Goal: Complete application form

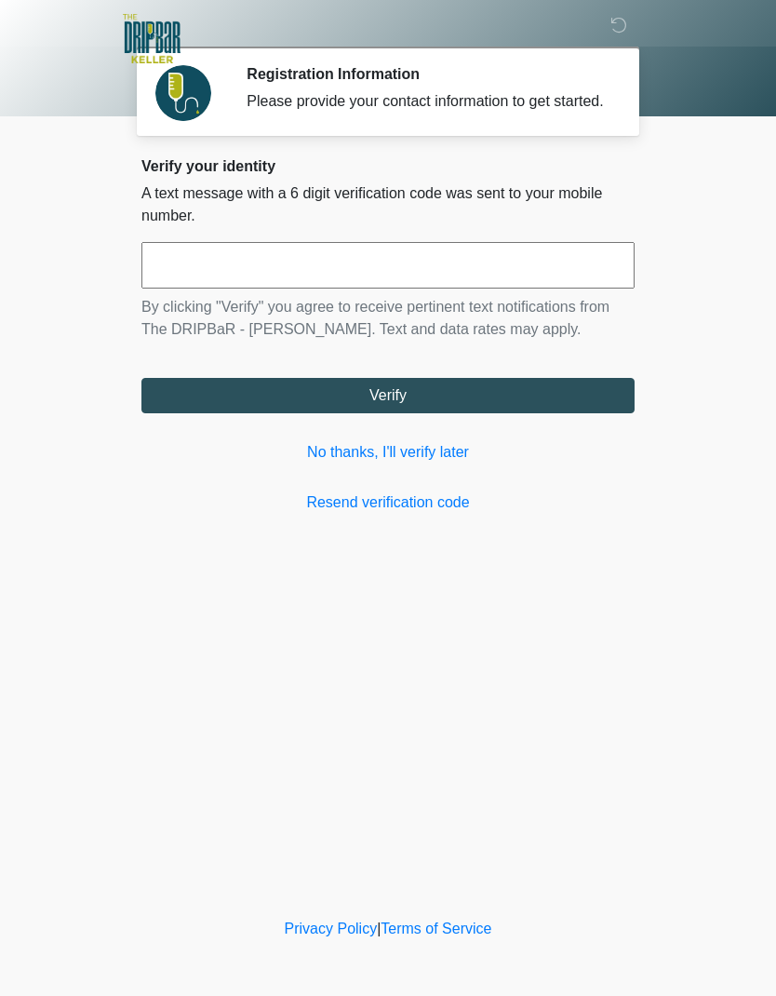
click at [321, 288] on input "text" at bounding box center [387, 265] width 493 height 47
type input "******"
click at [421, 413] on button "Verify" at bounding box center [387, 395] width 493 height 35
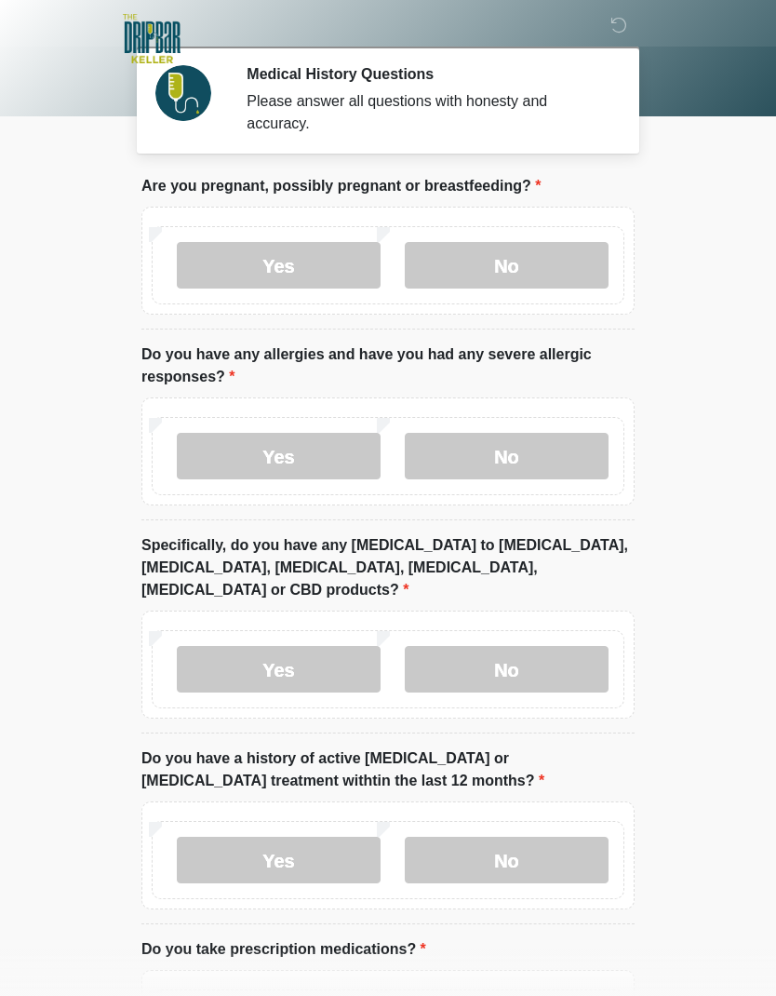
click at [503, 265] on label "No" at bounding box center [507, 265] width 204 height 47
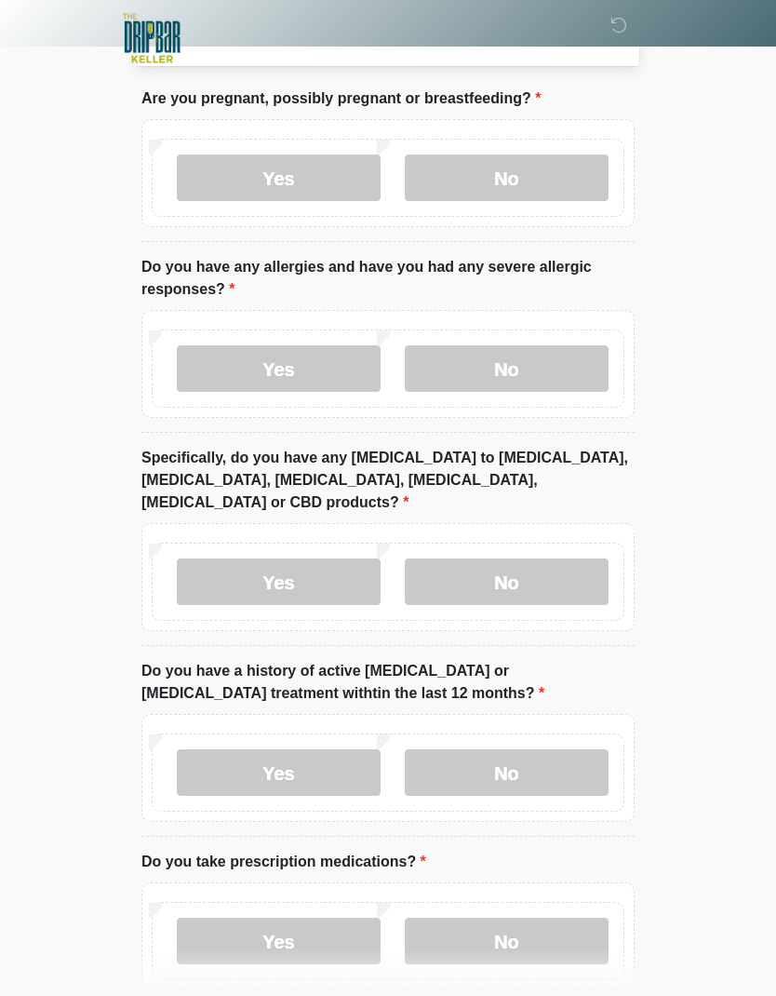
scroll to position [87, 0]
click at [314, 376] on label "Yes" at bounding box center [279, 368] width 204 height 47
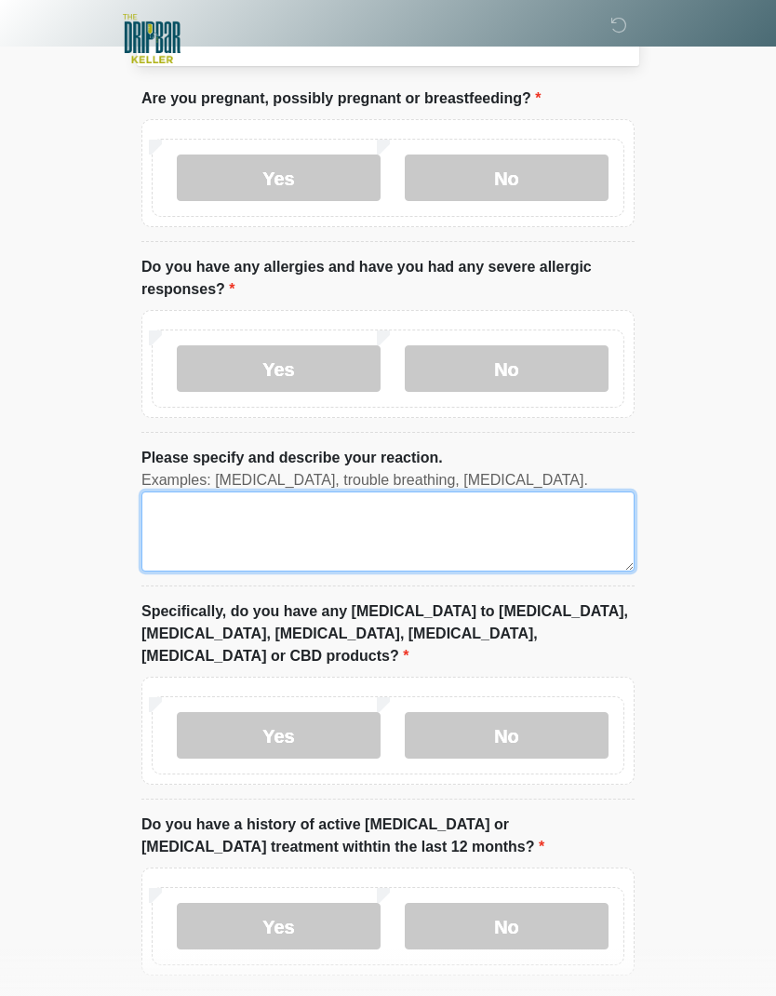
click at [449, 526] on textarea "Please specify and describe your reaction." at bounding box center [387, 531] width 493 height 80
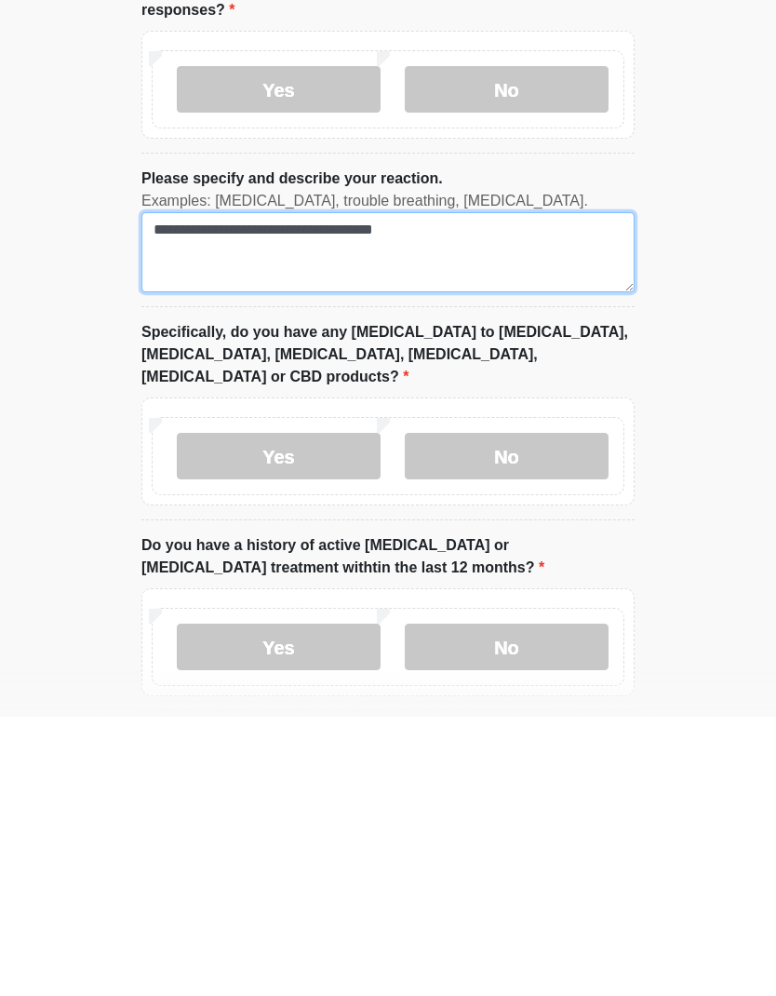
type textarea "**********"
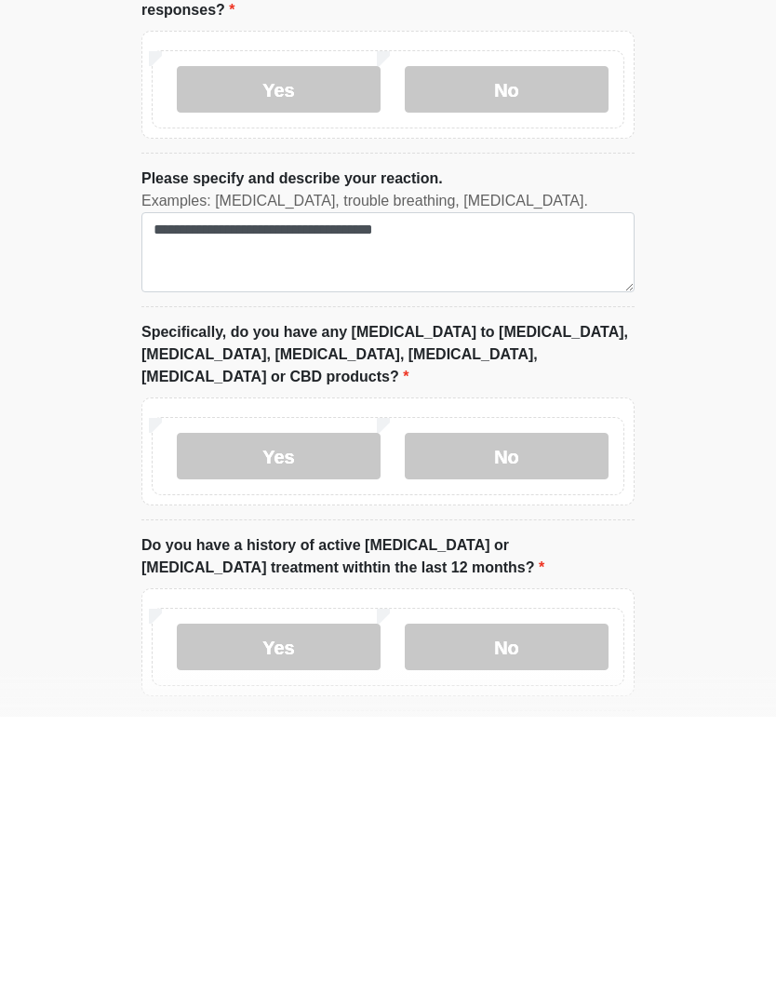
click at [537, 712] on label "No" at bounding box center [507, 735] width 204 height 47
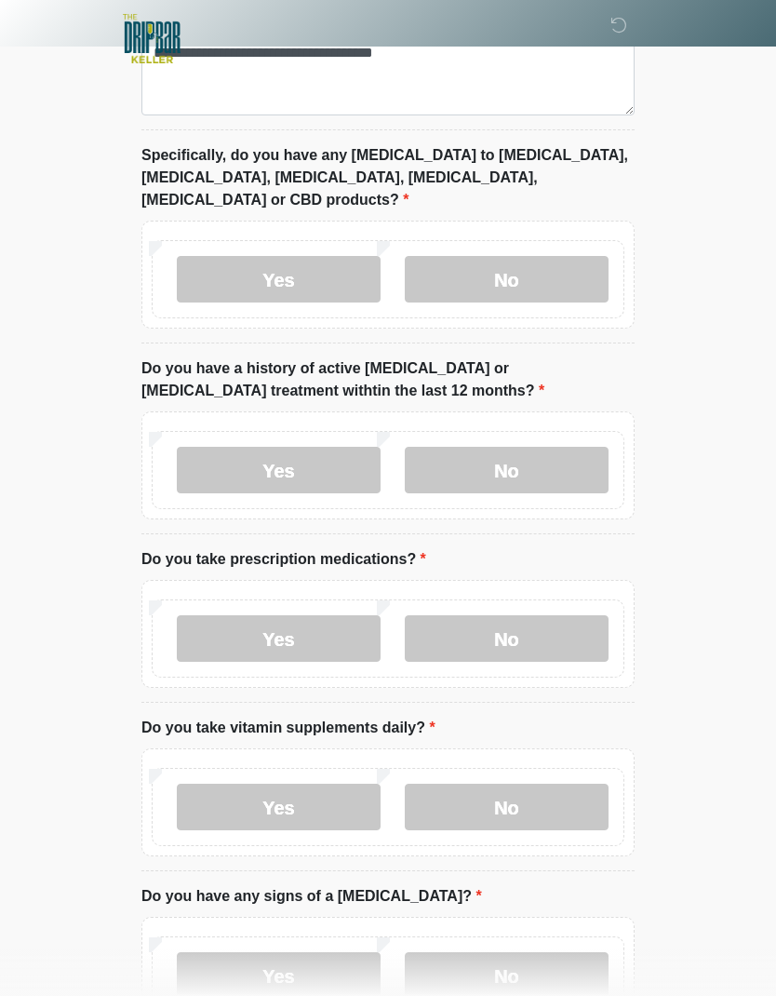
scroll to position [547, 0]
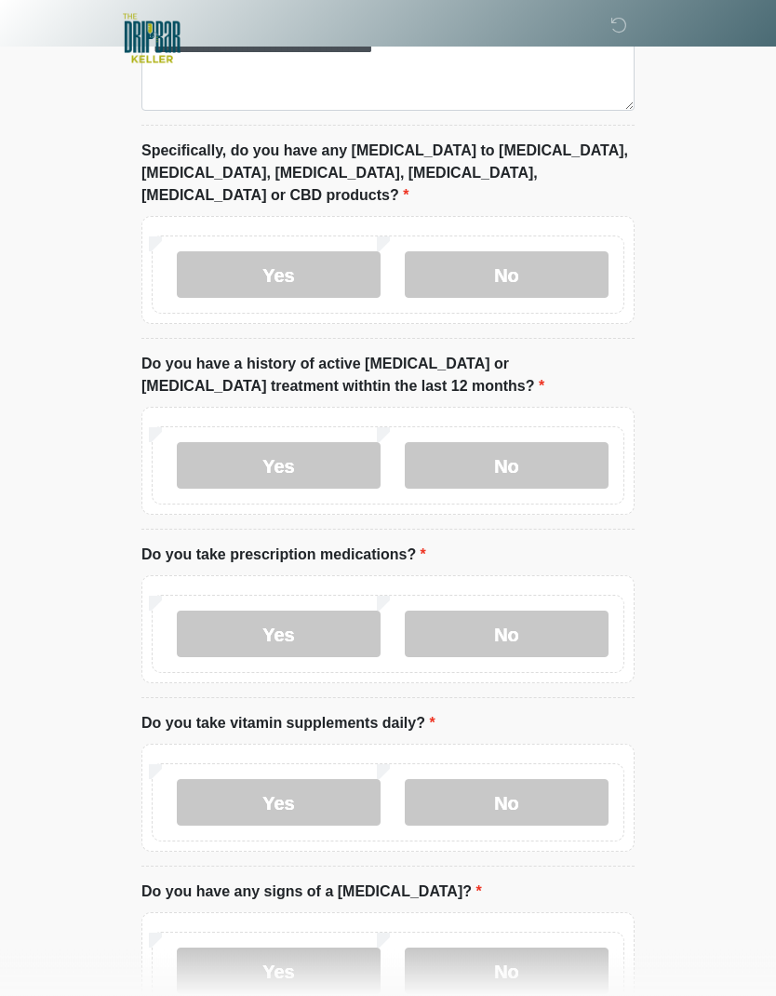
click at [557, 443] on label "No" at bounding box center [507, 466] width 204 height 47
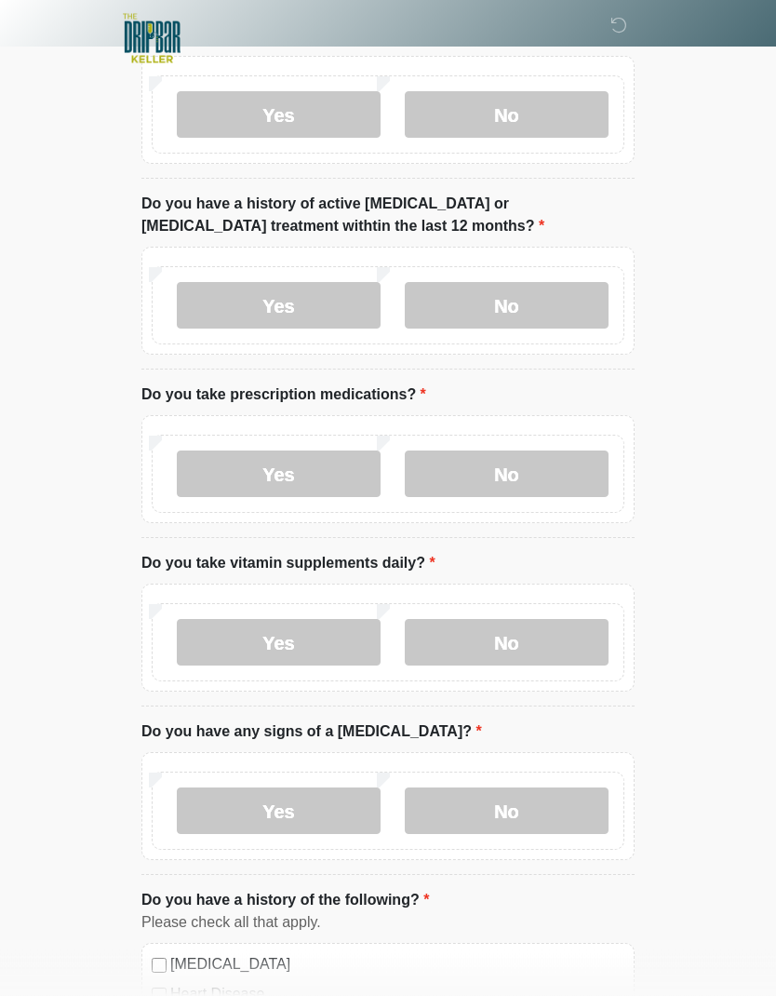
scroll to position [752, 0]
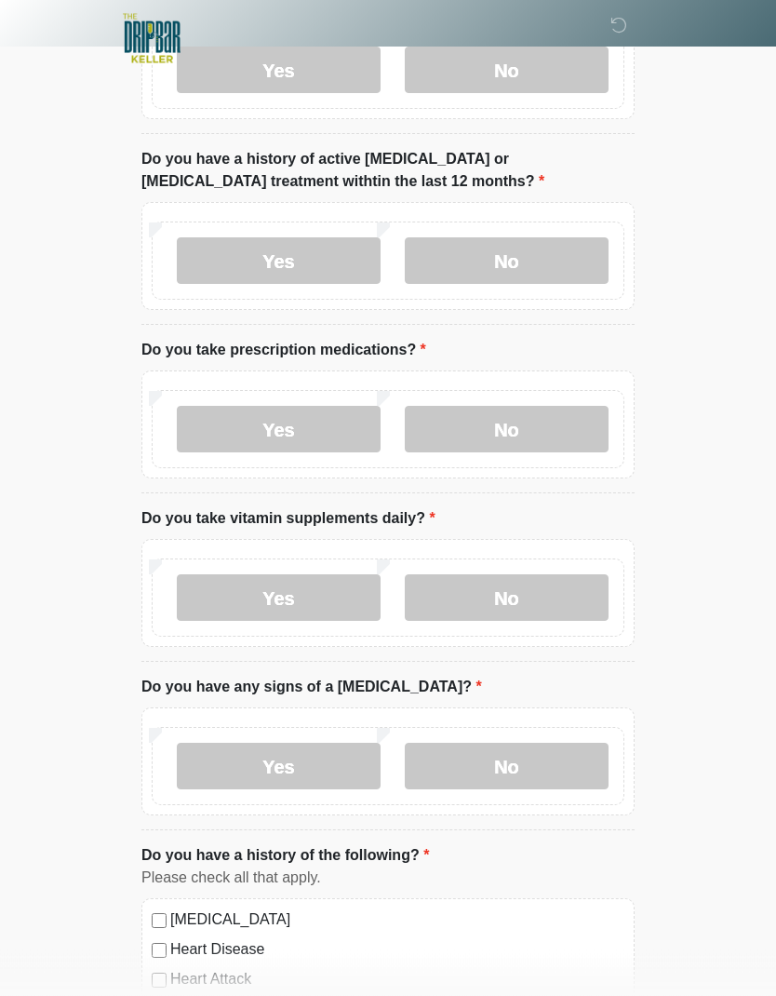
click at [316, 407] on label "Yes" at bounding box center [279, 430] width 204 height 47
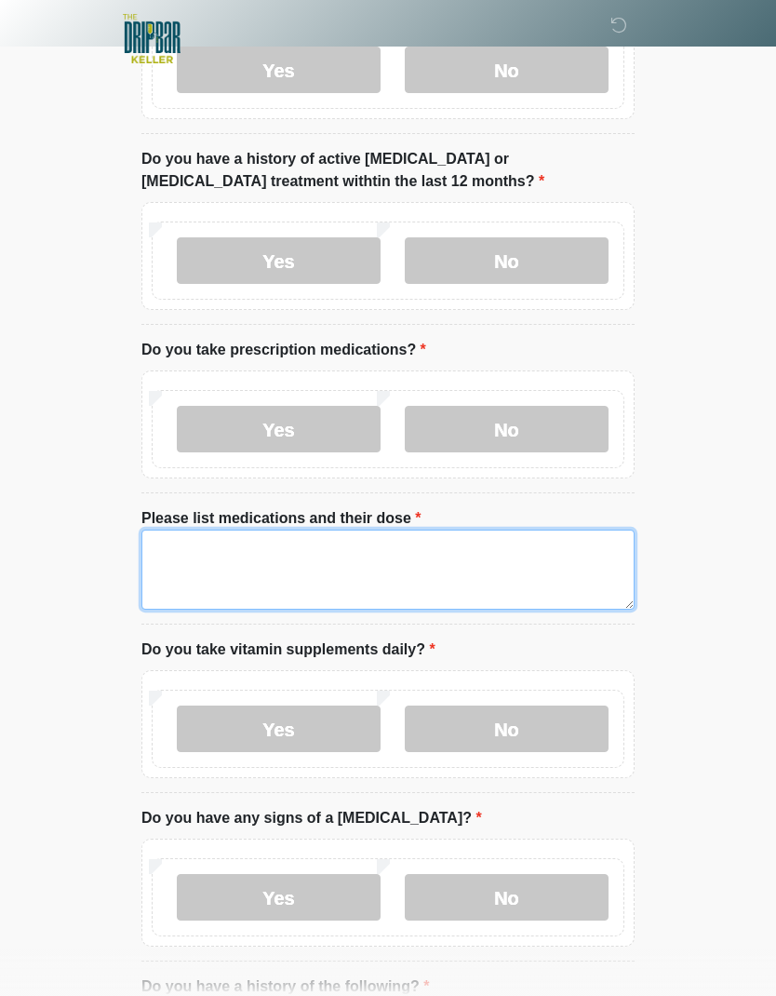
click at [409, 536] on textarea "Please list medications and their dose" at bounding box center [387, 569] width 493 height 80
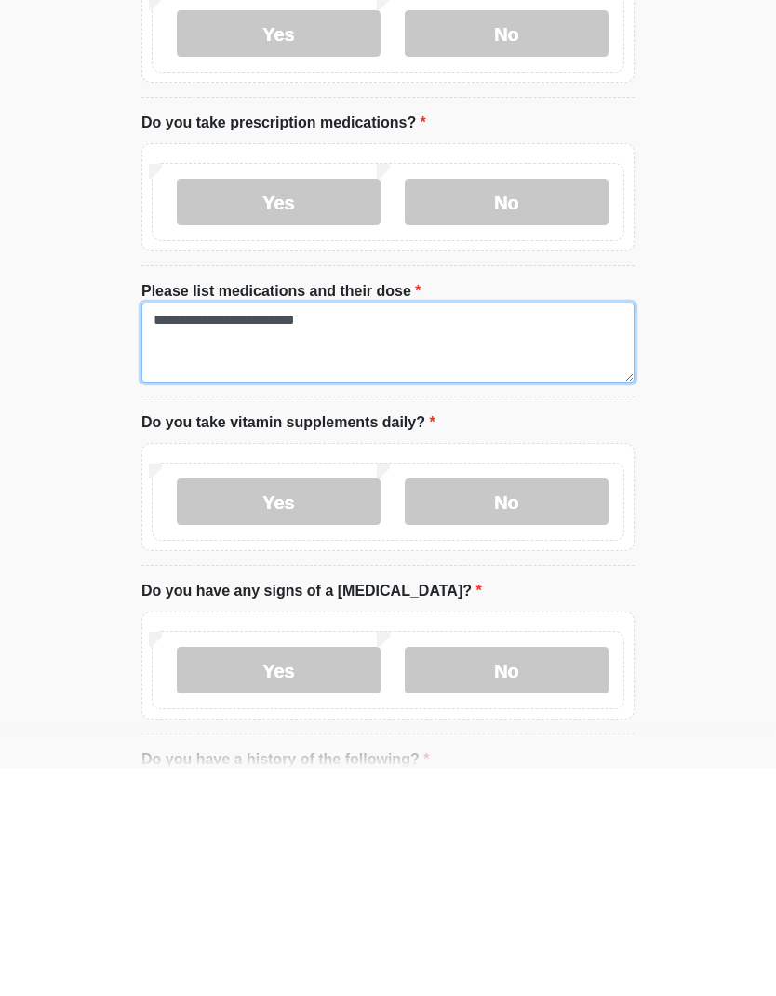
type textarea "**********"
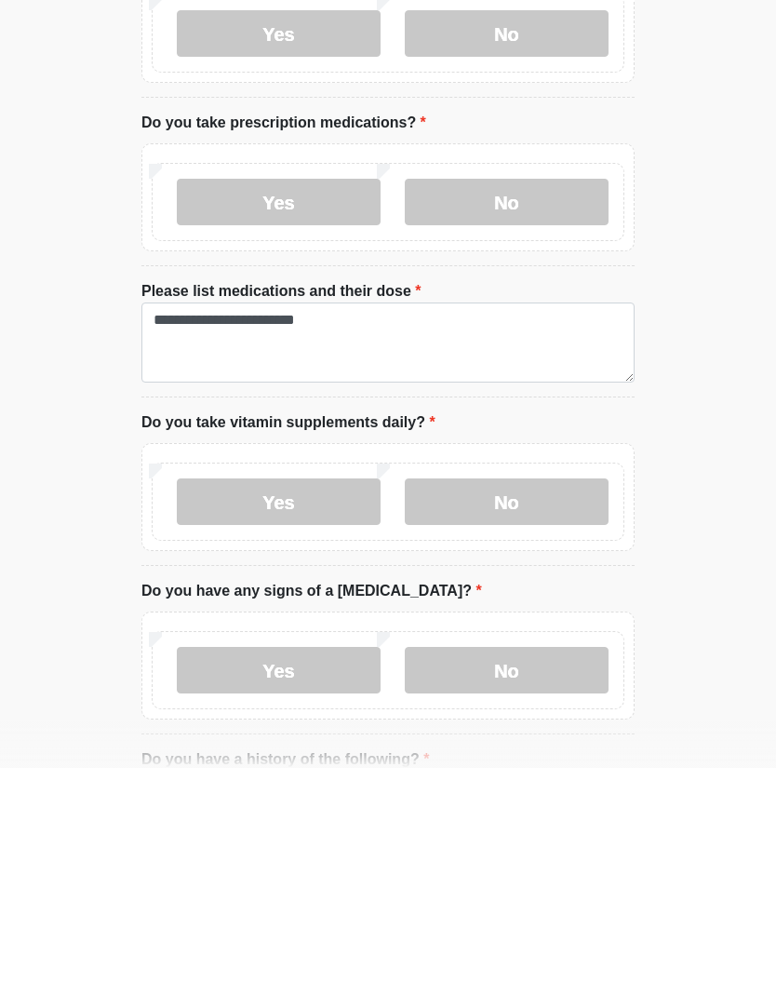
click at [301, 706] on label "Yes" at bounding box center [279, 729] width 204 height 47
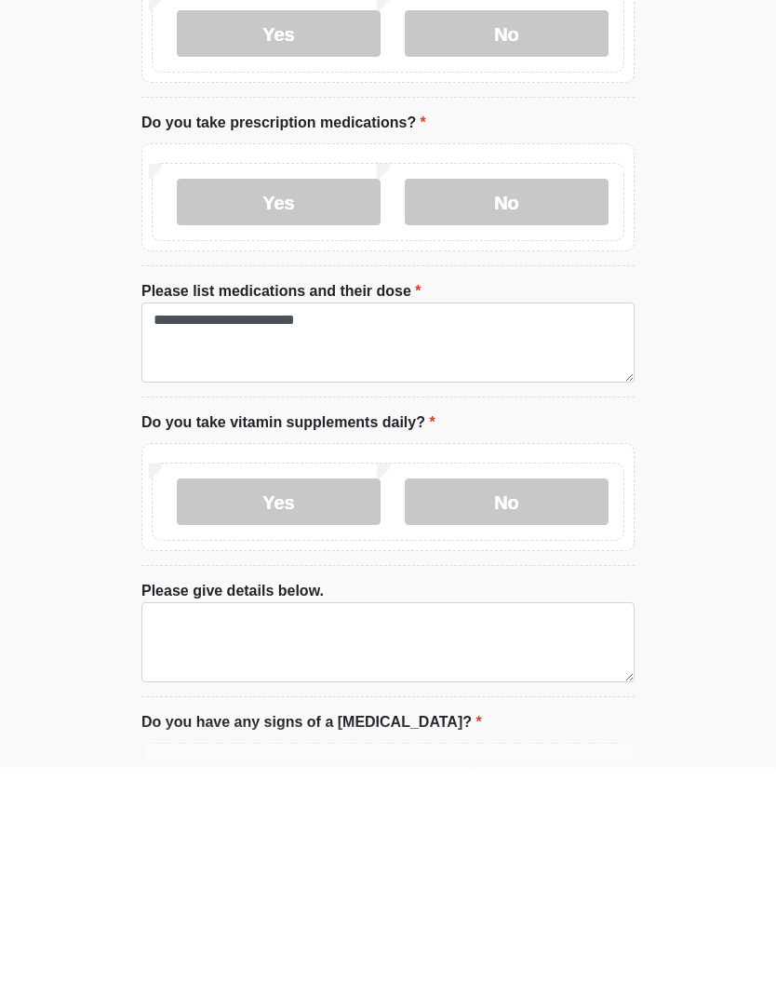
scroll to position [981, 0]
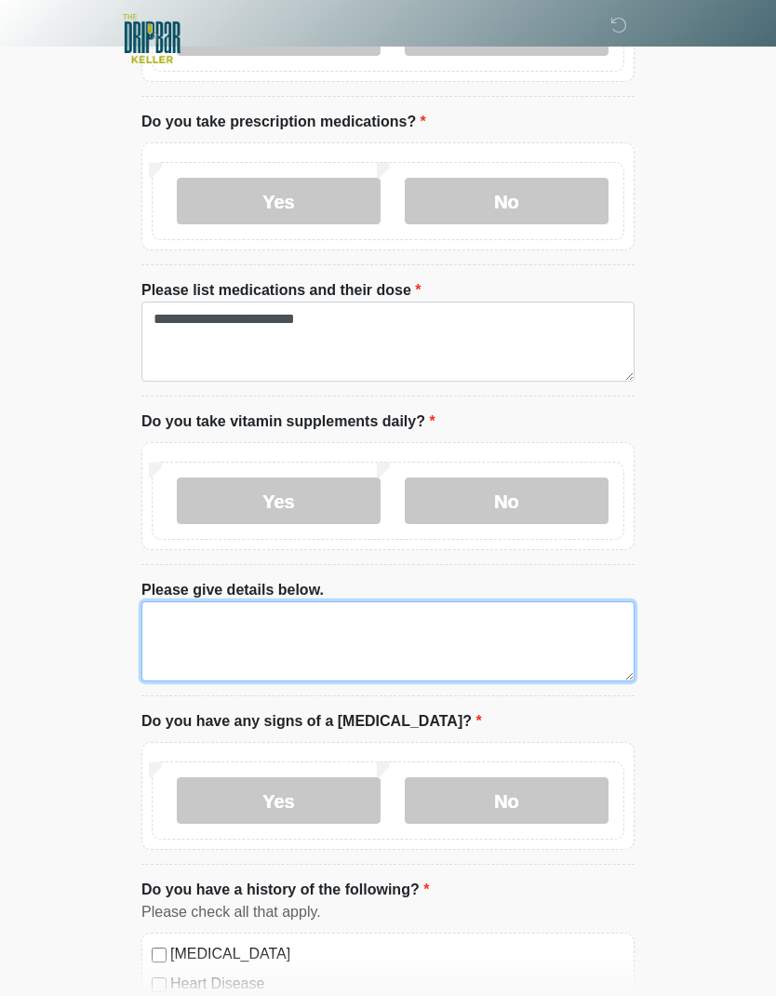
click at [520, 610] on textarea "Please give details below." at bounding box center [387, 641] width 493 height 80
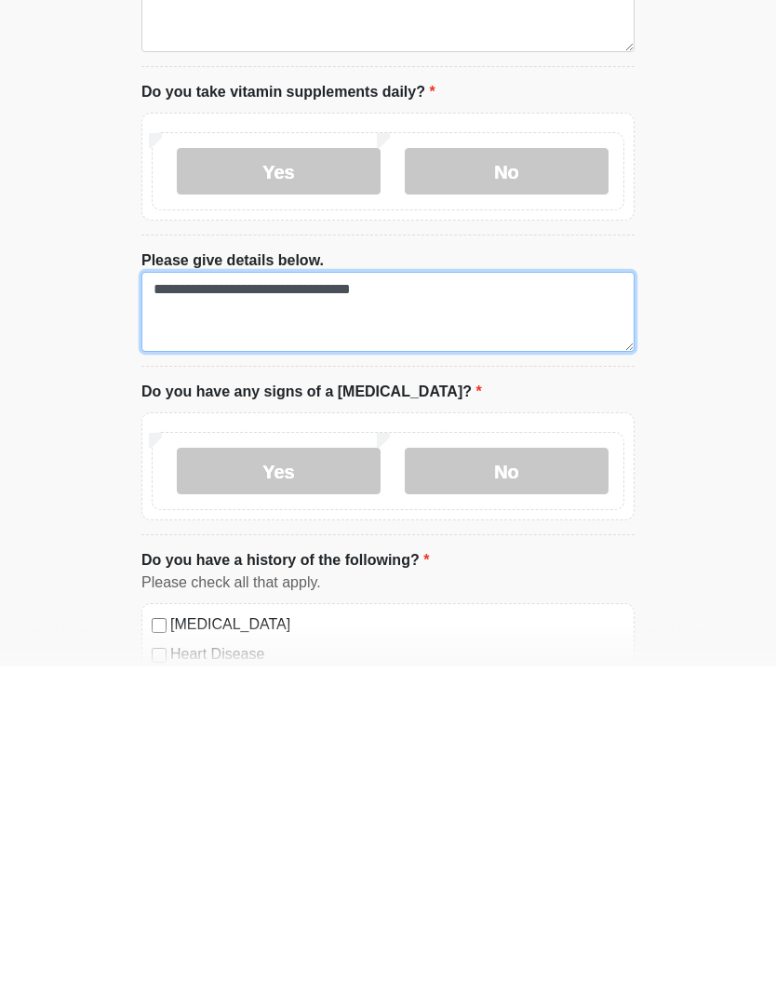
type textarea "**********"
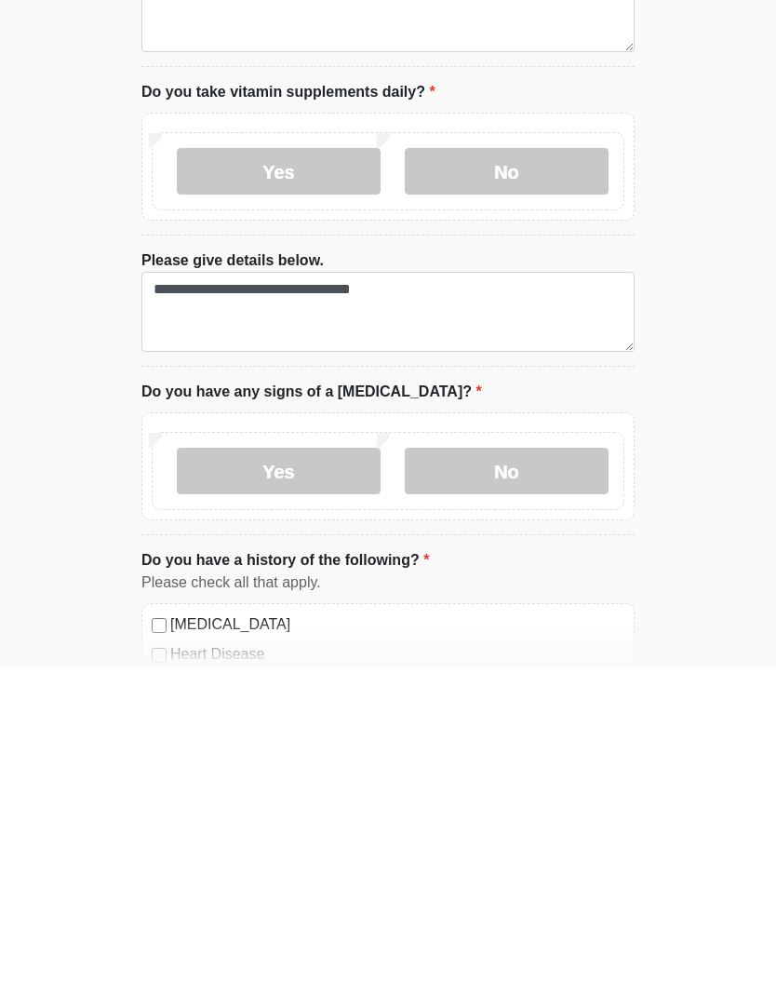
click at [501, 778] on label "No" at bounding box center [507, 801] width 204 height 47
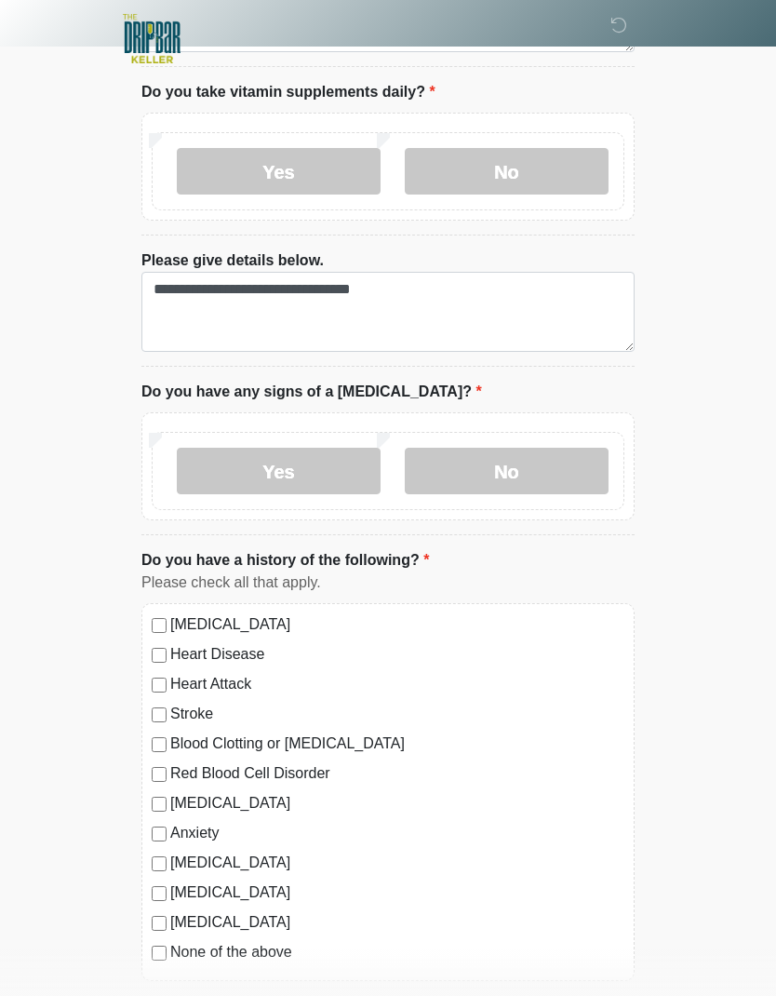
scroll to position [1359, 0]
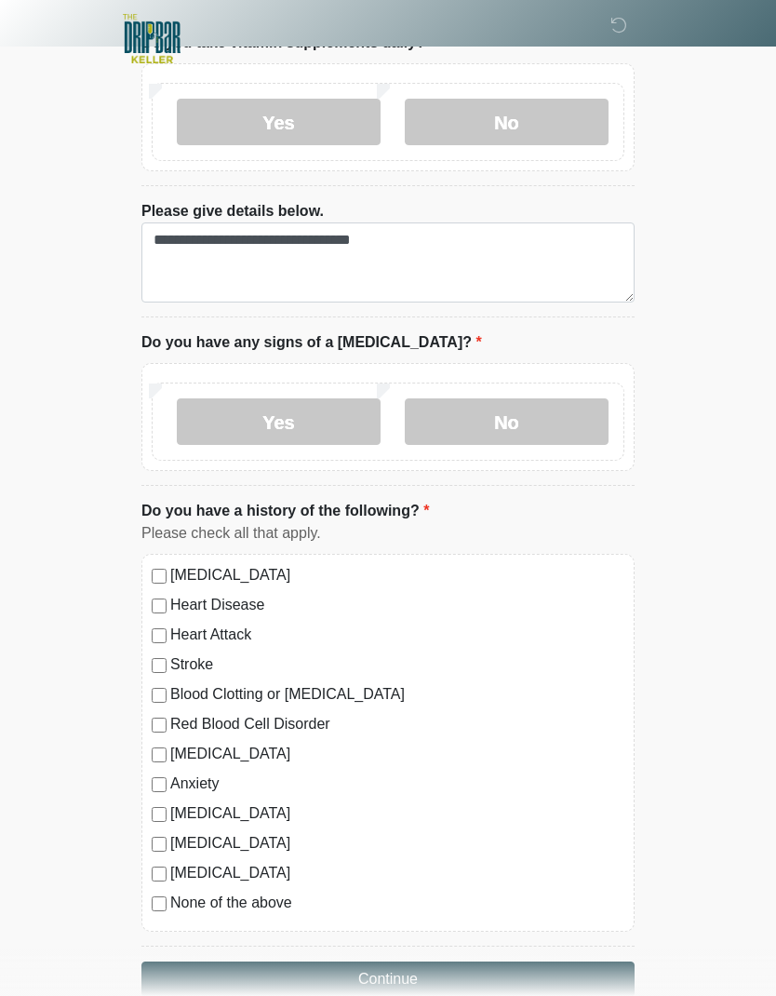
click at [280, 891] on label "None of the above" at bounding box center [397, 902] width 454 height 22
click at [424, 961] on button "Continue" at bounding box center [387, 978] width 493 height 35
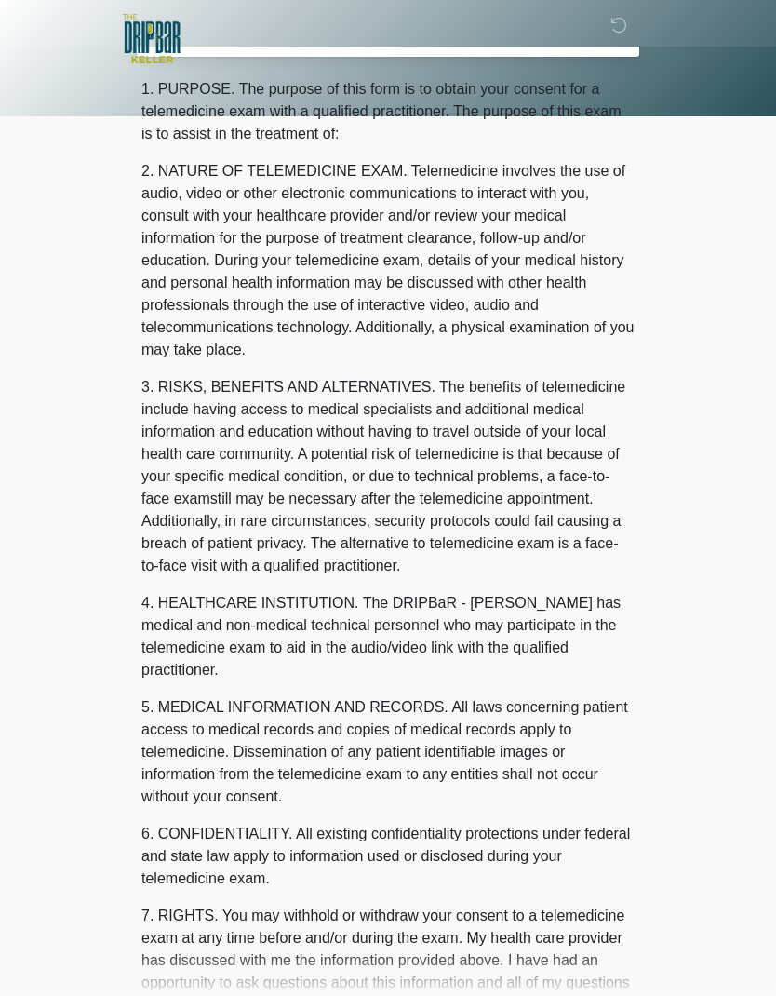
scroll to position [0, 0]
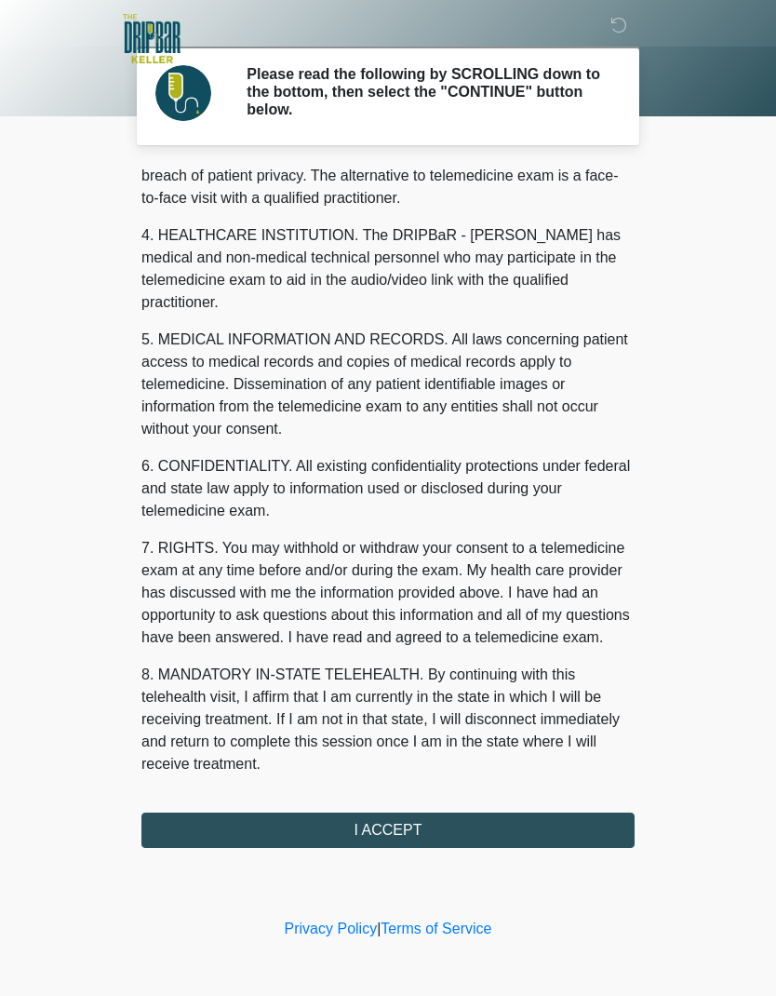
click at [500, 836] on button "I ACCEPT" at bounding box center [387, 829] width 493 height 35
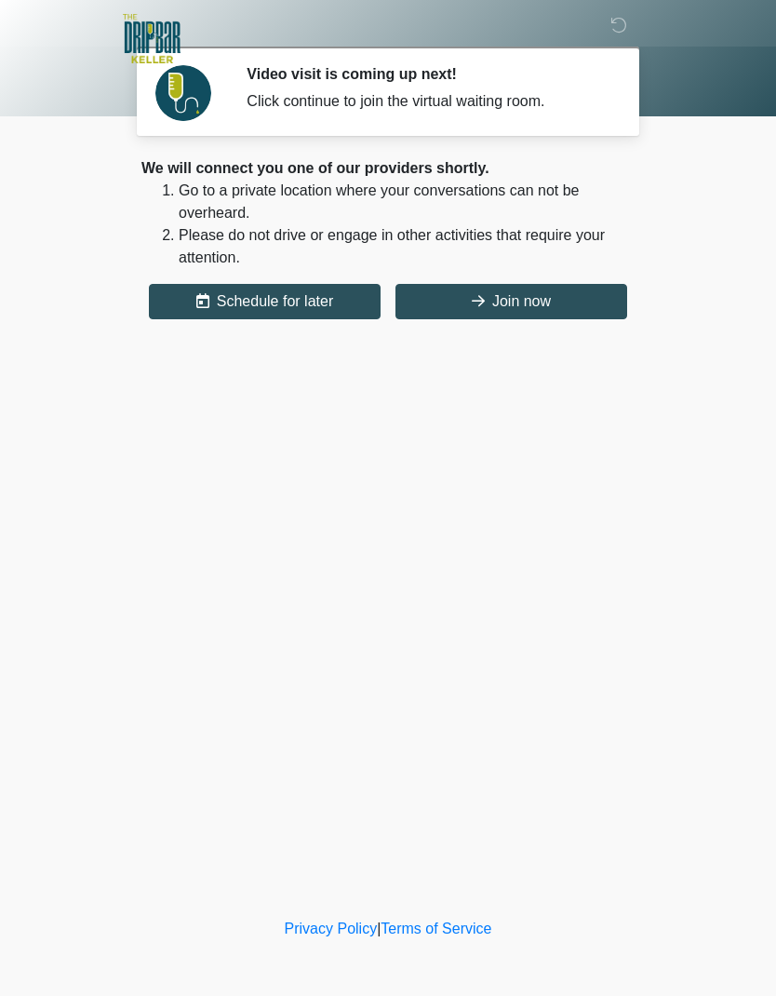
click at [535, 294] on button "Join now" at bounding box center [511, 301] width 232 height 35
